Goal: Task Accomplishment & Management: Manage account settings

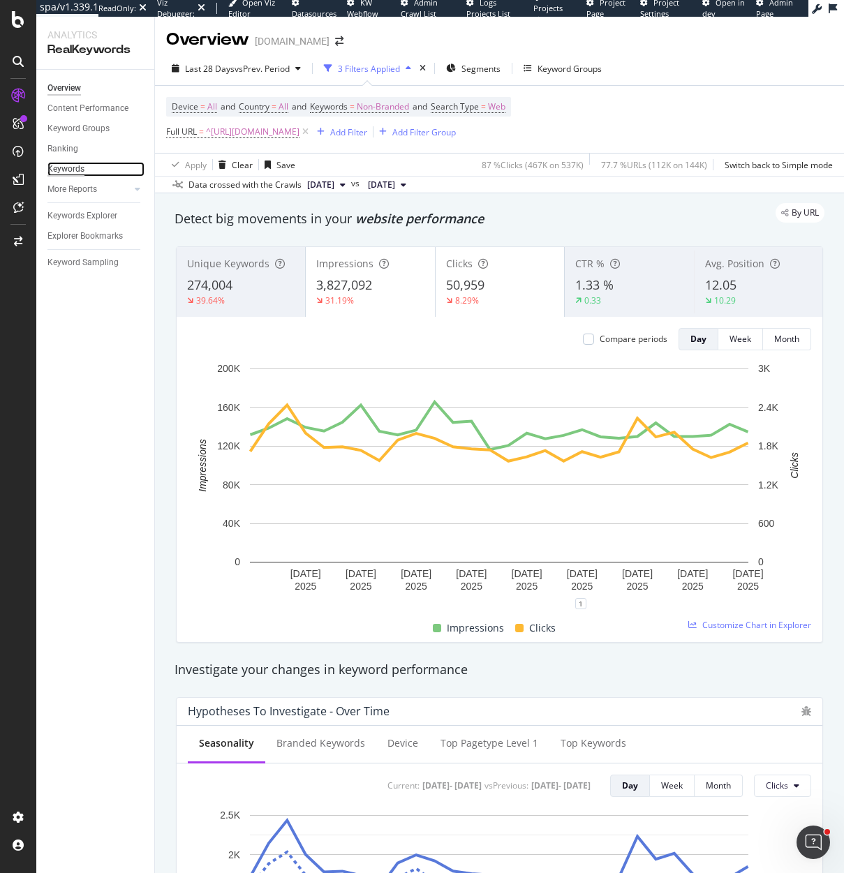
click at [75, 167] on div "Keywords" at bounding box center [65, 169] width 37 height 15
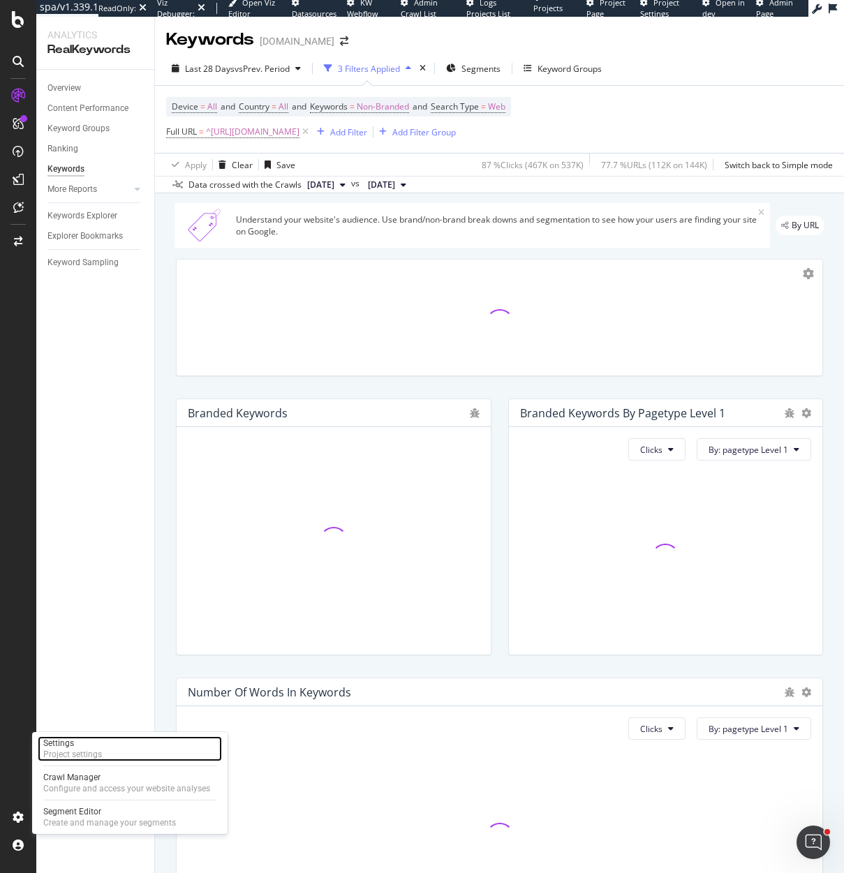
drag, startPoint x: 72, startPoint y: 742, endPoint x: 73, endPoint y: 735, distance: 7.7
click at [72, 742] on div "Settings" at bounding box center [72, 743] width 59 height 11
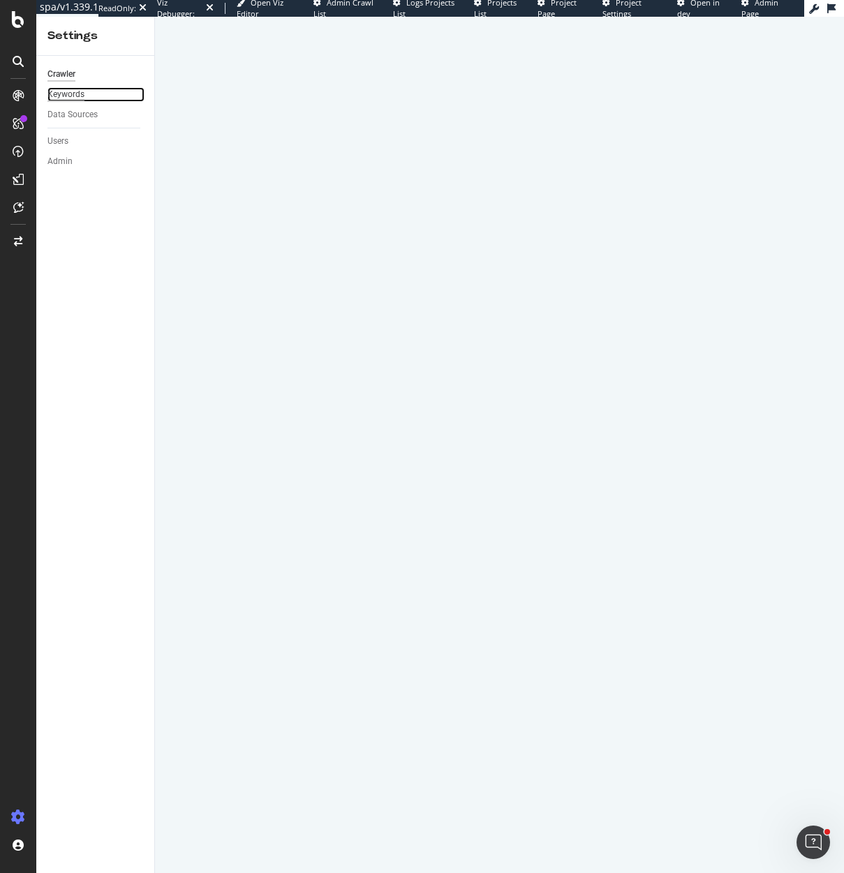
click at [73, 98] on div "Keywords" at bounding box center [65, 94] width 37 height 15
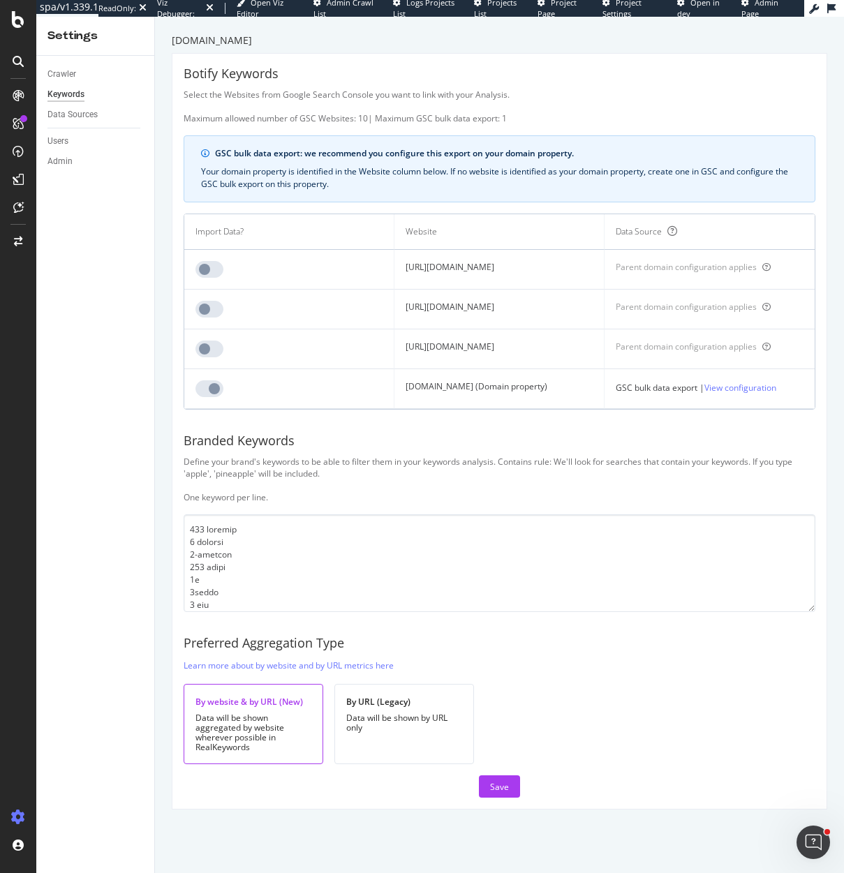
drag, startPoint x: 505, startPoint y: 305, endPoint x: 393, endPoint y: 308, distance: 111.7
click at [394, 308] on td "https://www.adidas.ca/en/" at bounding box center [499, 310] width 210 height 40
copy td "https://www.adidas.ca/en/"
drag, startPoint x: 517, startPoint y: 391, endPoint x: 391, endPoint y: 384, distance: 126.5
click at [394, 384] on td "adidas.ca (Domain property)" at bounding box center [499, 389] width 210 height 40
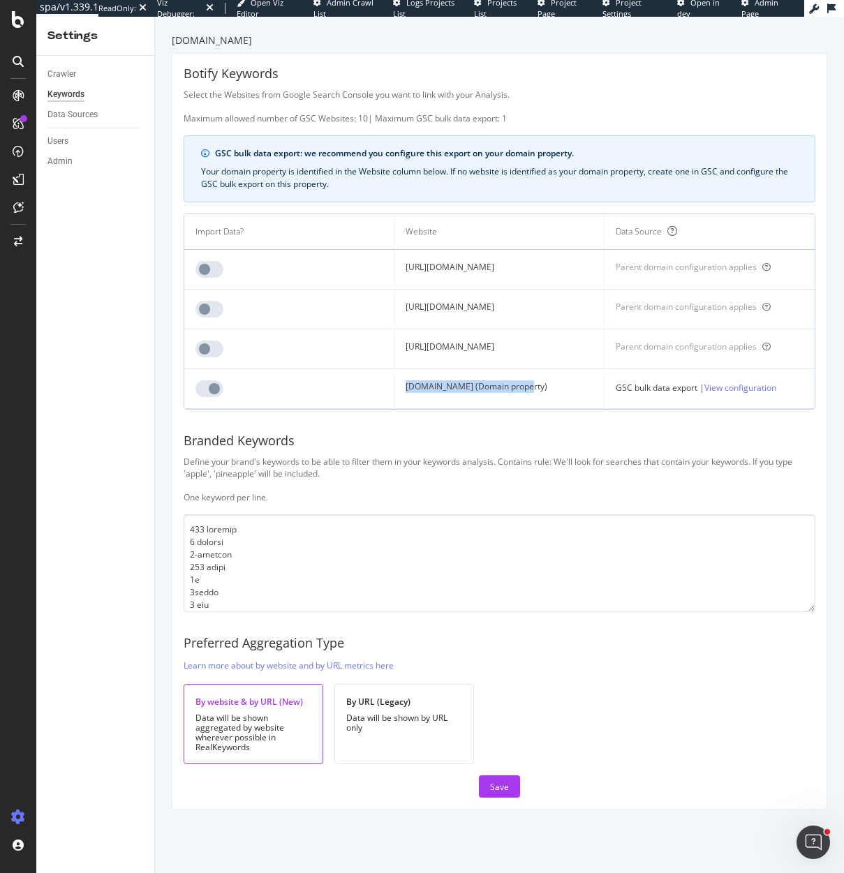
copy td "adidas.ca (Domain property)"
